Goal: Task Accomplishment & Management: Complete application form

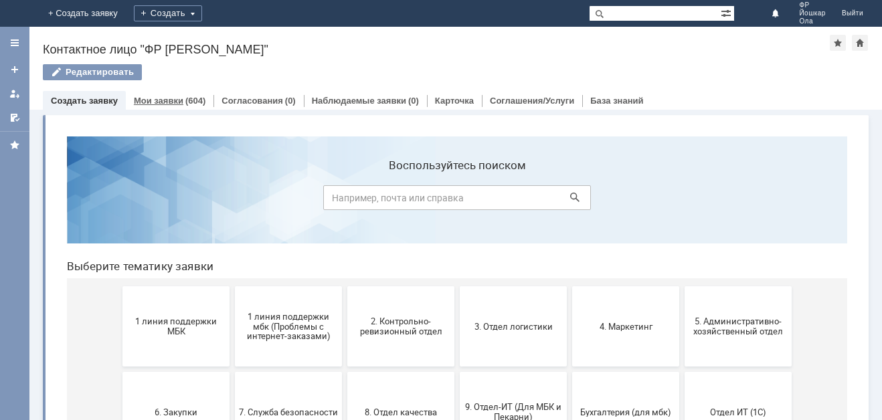
click at [165, 103] on link "Мои заявки" at bounding box center [159, 101] width 50 height 10
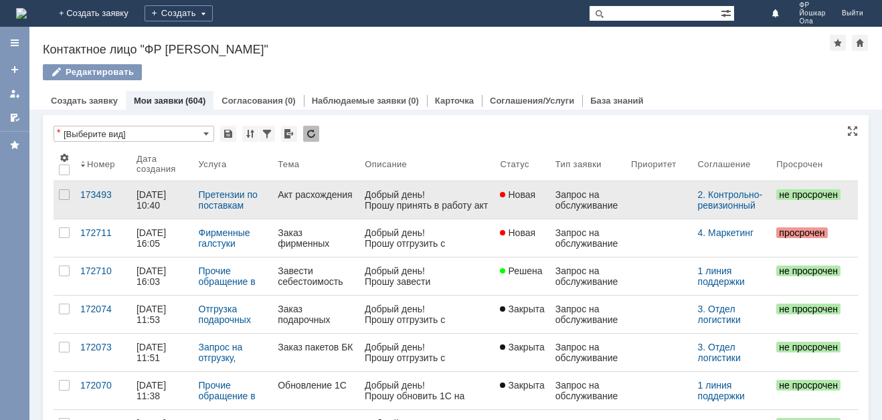
click at [148, 198] on div "[DATE] 10:40" at bounding box center [153, 199] width 32 height 21
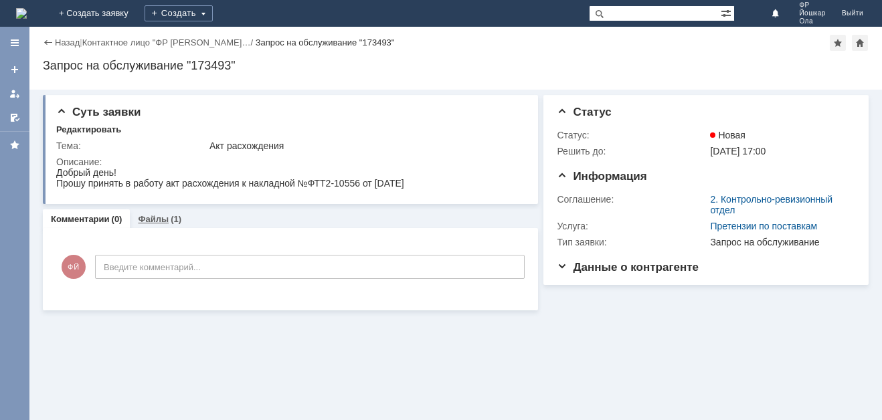
click at [149, 217] on link "Файлы" at bounding box center [153, 219] width 31 height 10
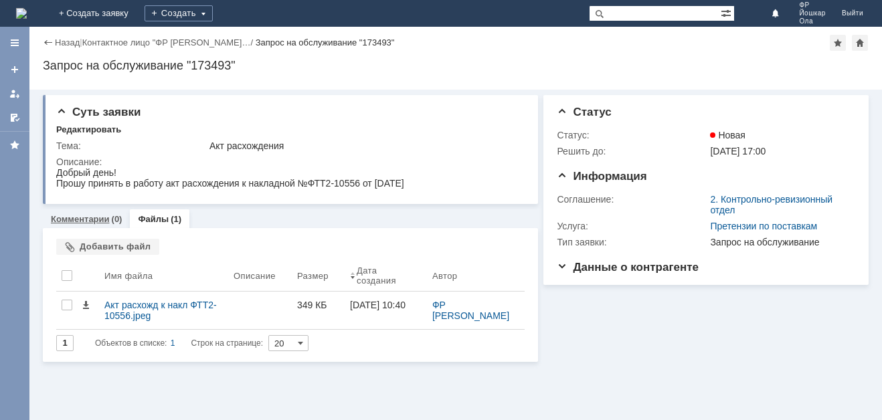
click at [78, 215] on link "Комментарии" at bounding box center [80, 219] width 59 height 10
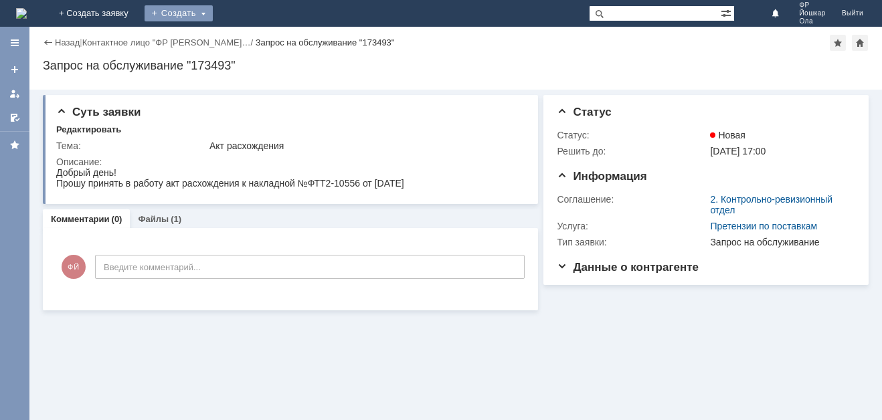
click at [213, 13] on div "Создать" at bounding box center [179, 13] width 68 height 16
click at [249, 37] on link "Заявка" at bounding box center [198, 40] width 102 height 16
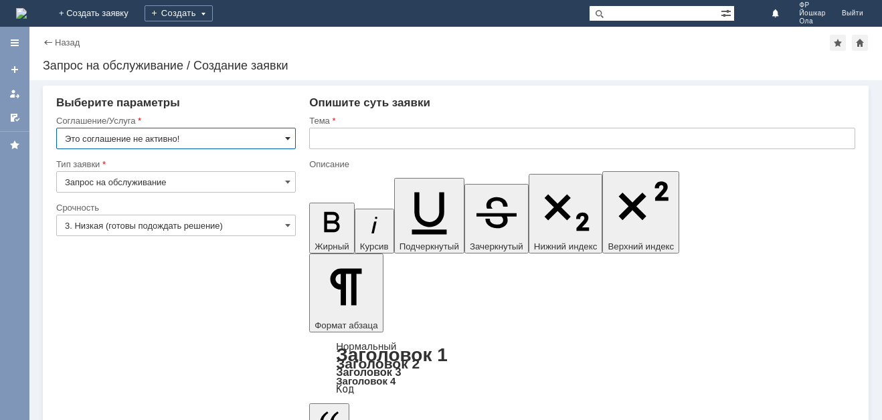
click at [289, 135] on span at bounding box center [287, 138] width 5 height 11
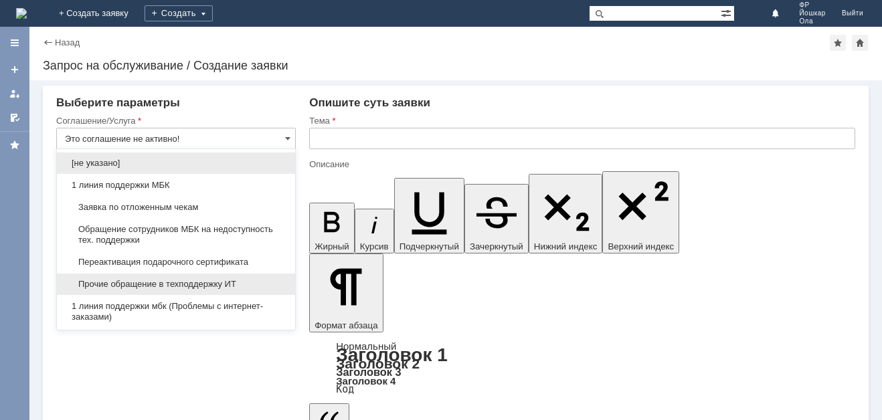
click at [177, 280] on span "Прочие обращение в техподдержку ИТ" at bounding box center [176, 284] width 222 height 11
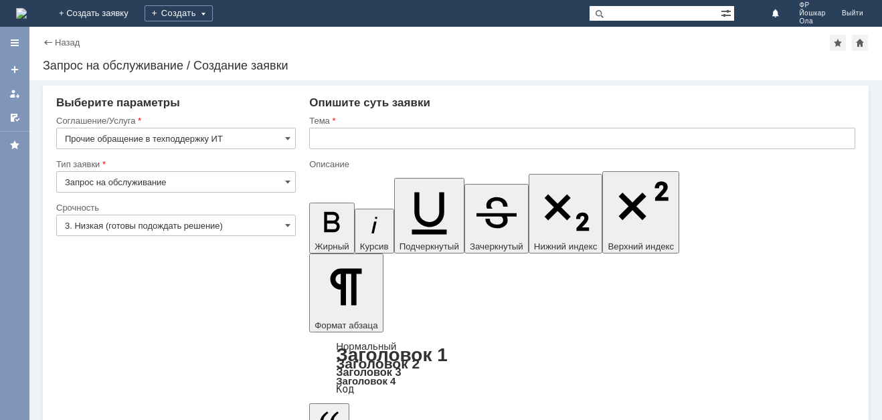
type input "Прочие обращение в техподдержку ИТ"
click at [289, 222] on span at bounding box center [287, 225] width 5 height 11
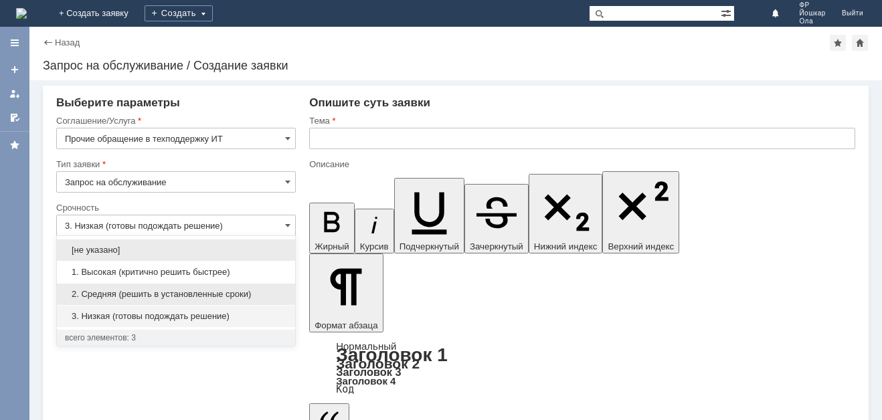
click at [117, 293] on span "2. Средняя (решить в установленные сроки)" at bounding box center [176, 294] width 222 height 11
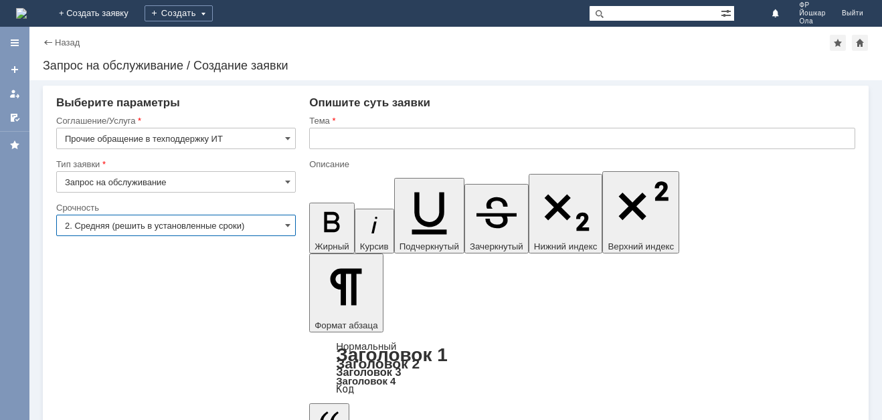
type input "2. Средняя (решить в установленные сроки)"
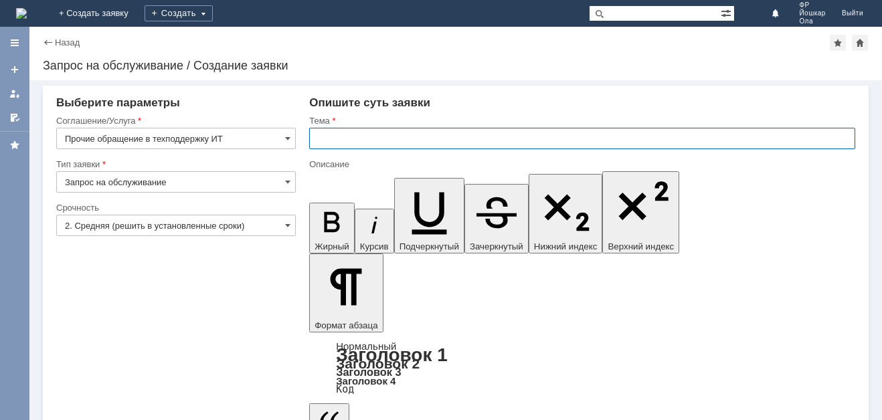
click at [336, 139] on input "text" at bounding box center [582, 138] width 546 height 21
type input "P"
type input "Завести себестоимость"
